Goal: Obtain resource: Obtain resource

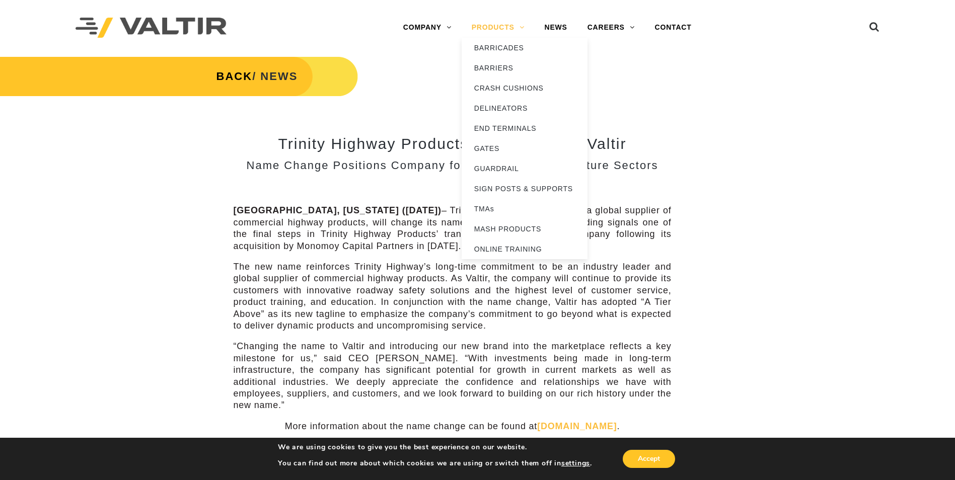
click at [489, 26] on link "PRODUCTS" at bounding box center [498, 28] width 73 height 20
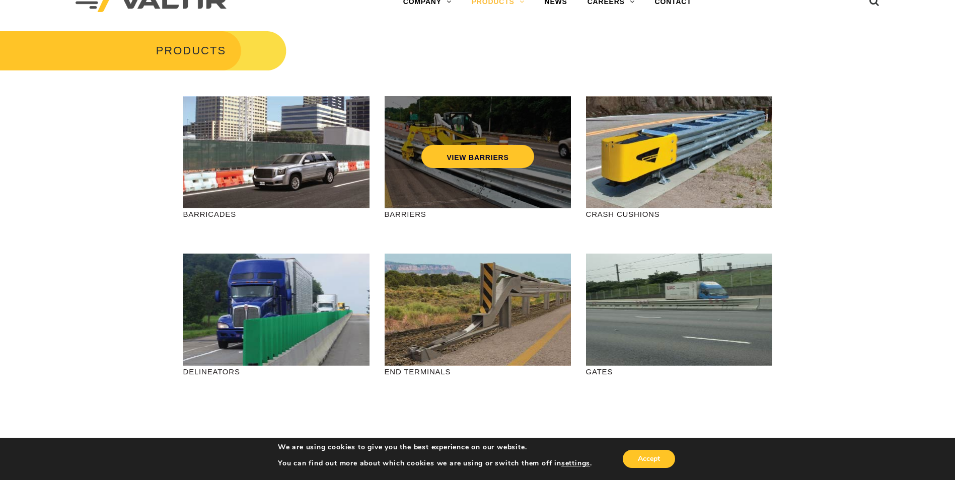
scroll to position [50, 0]
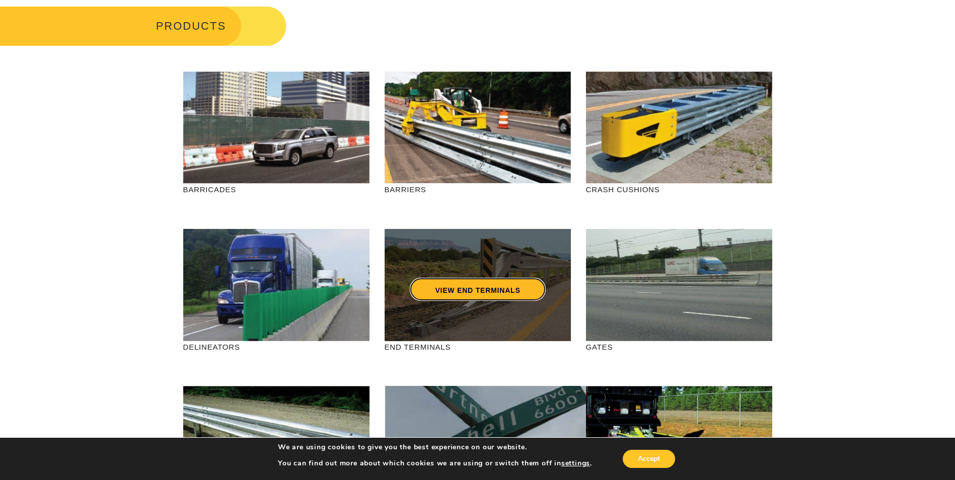
click at [459, 297] on link "VIEW END TERMINALS" at bounding box center [477, 289] width 135 height 23
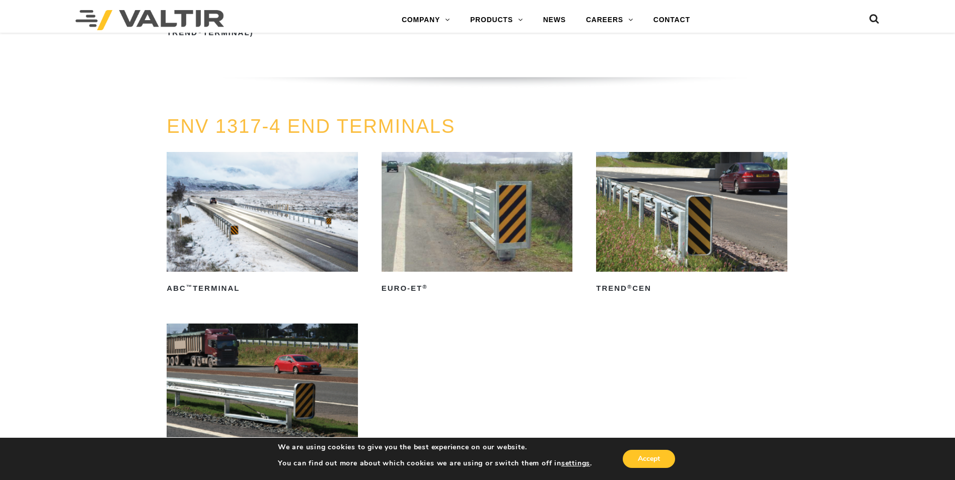
scroll to position [1259, 0]
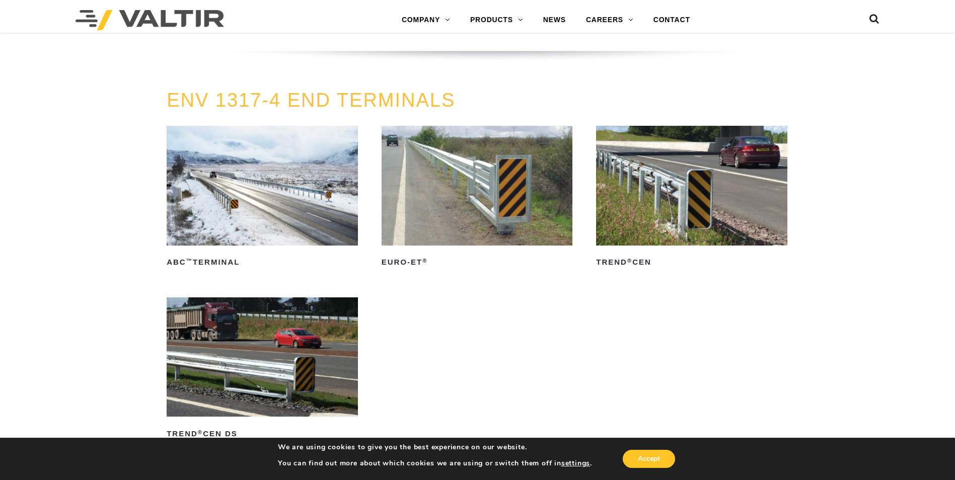
click at [480, 205] on img at bounding box center [477, 185] width 191 height 119
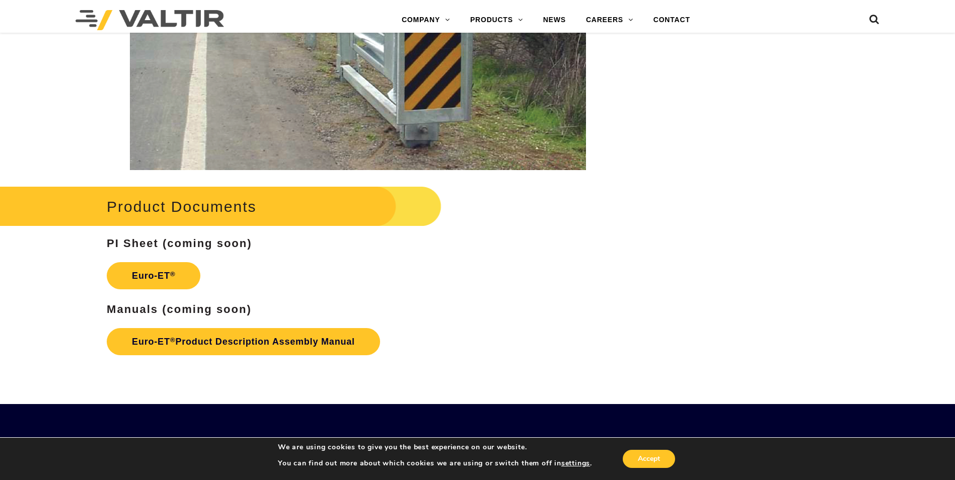
scroll to position [1511, 0]
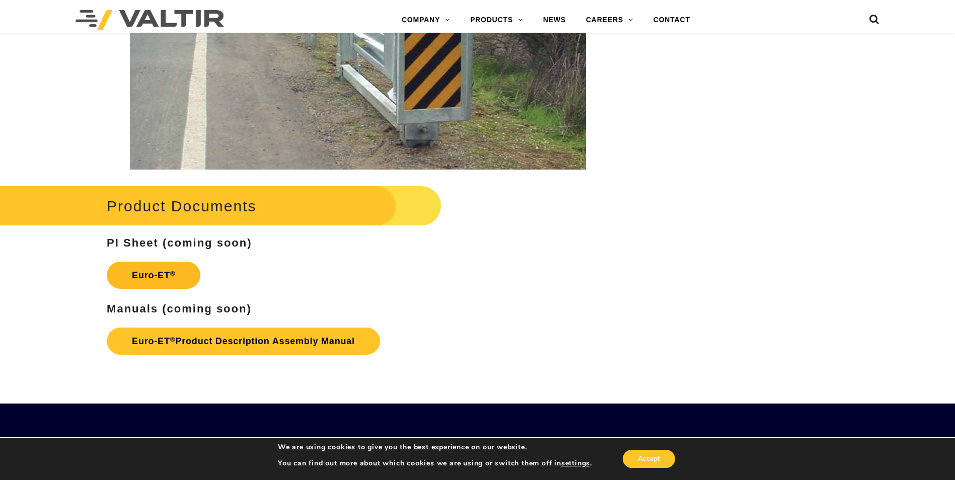
click at [153, 274] on link "Euro-ET ®" at bounding box center [154, 275] width 94 height 27
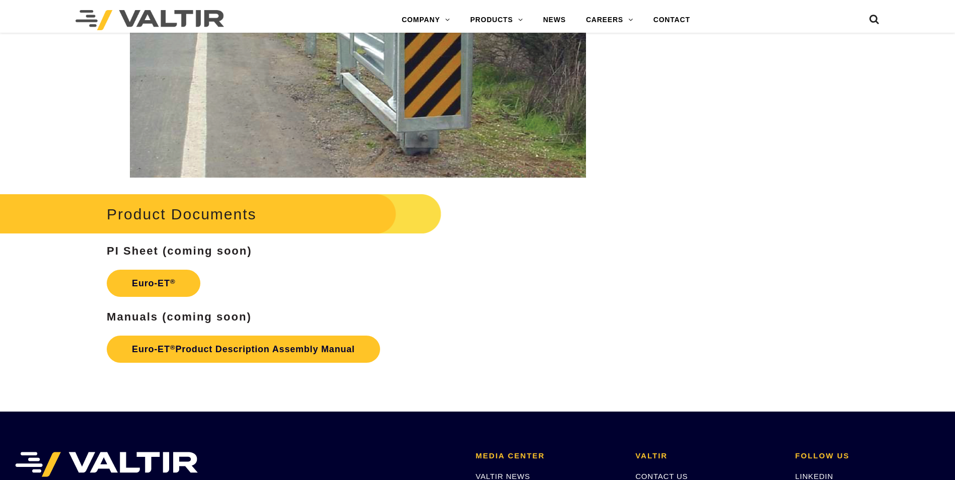
scroll to position [1511, 0]
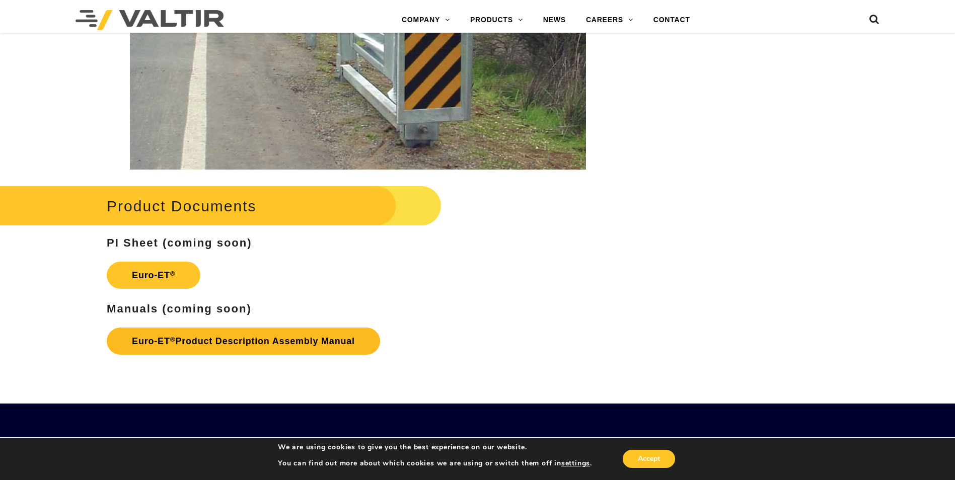
click at [237, 337] on link "Euro-ET ® Product Description Assembly Manual" at bounding box center [243, 341] width 273 height 27
